Goal: Find specific page/section: Find specific page/section

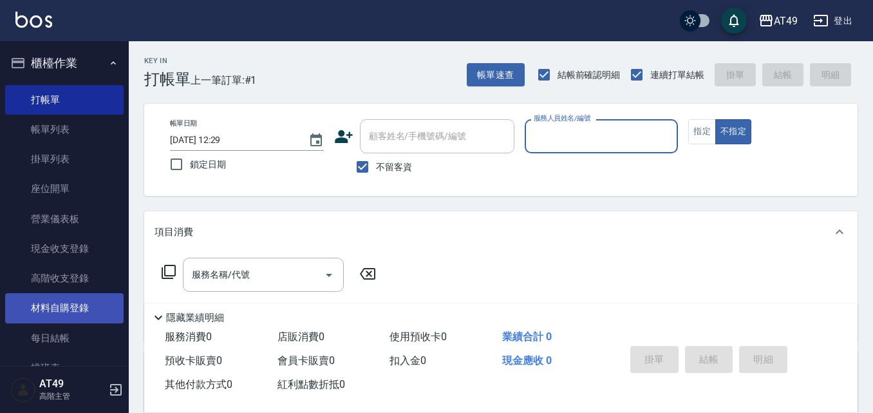
scroll to position [64, 0]
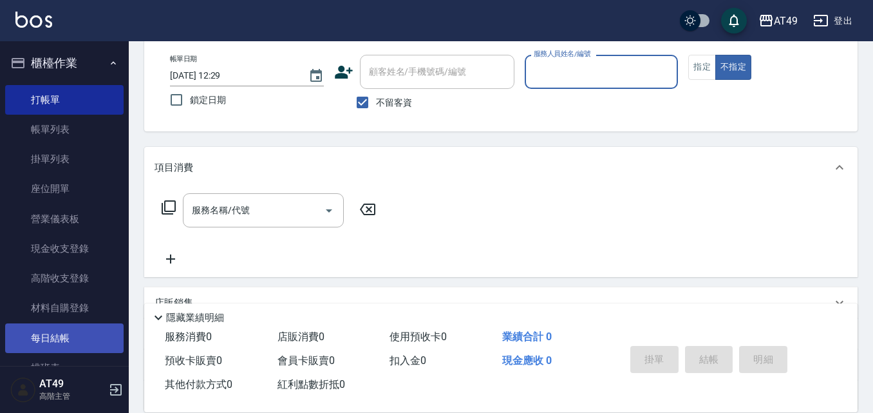
click at [68, 330] on link "每日結帳" at bounding box center [64, 338] width 118 height 30
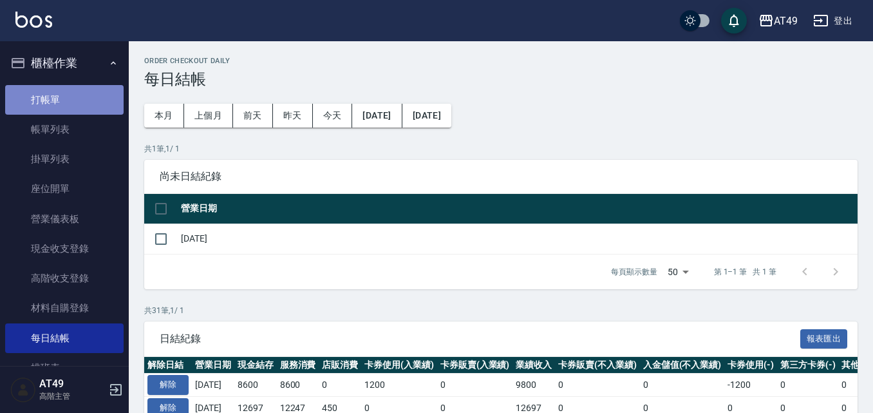
click at [90, 99] on link "打帳單" at bounding box center [64, 100] width 118 height 30
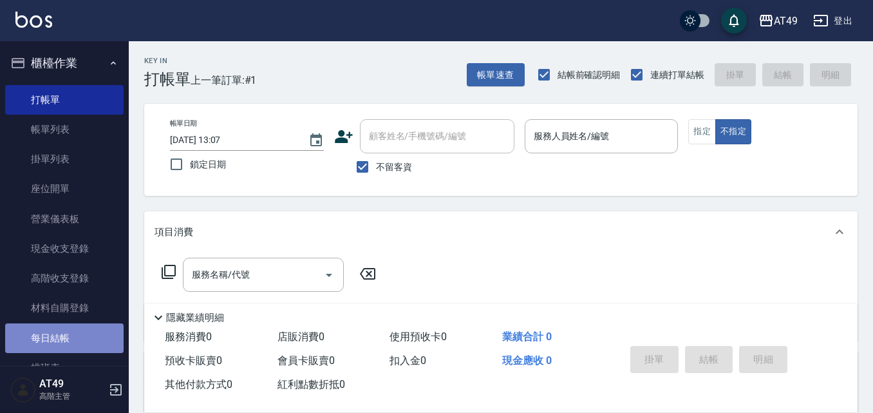
click at [75, 333] on link "每日結帳" at bounding box center [64, 338] width 118 height 30
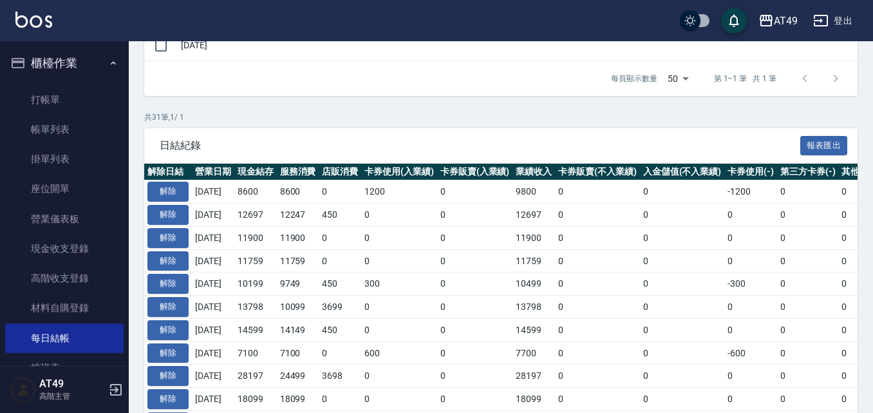
scroll to position [64, 0]
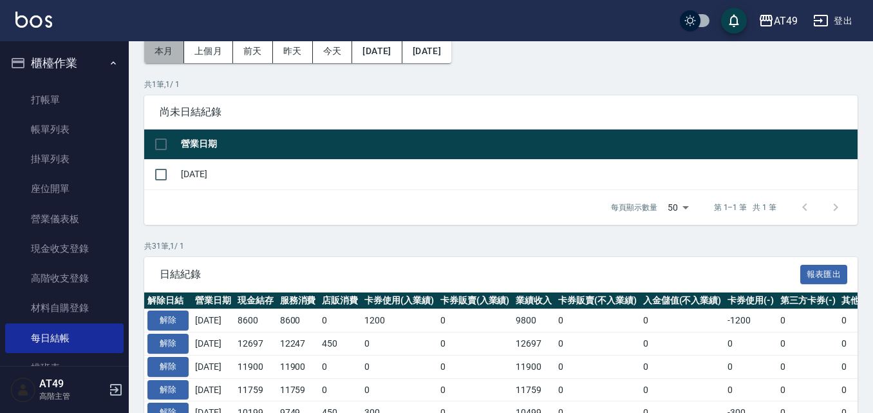
click at [157, 58] on button "本月" at bounding box center [164, 51] width 40 height 24
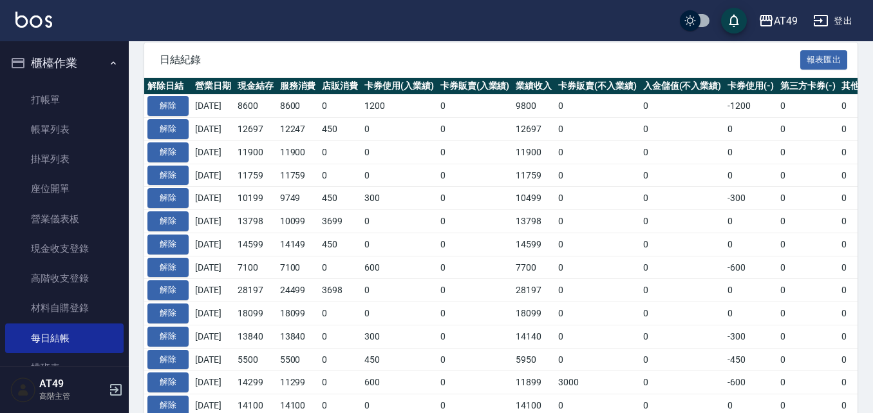
scroll to position [452, 0]
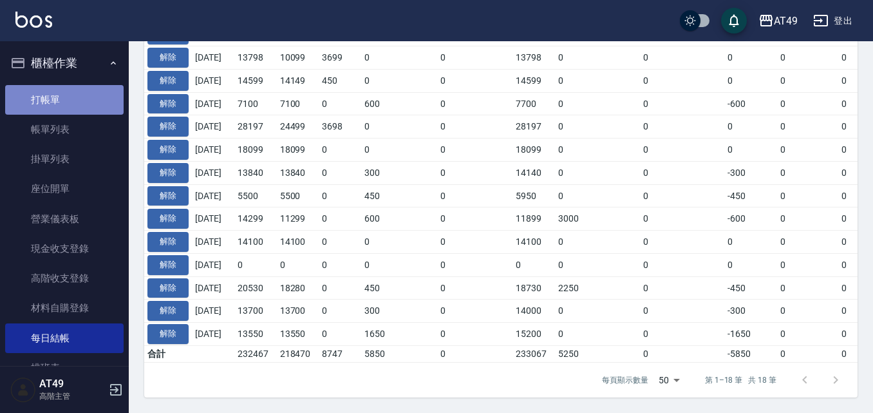
click at [69, 102] on link "打帳單" at bounding box center [64, 100] width 118 height 30
